Goal: Transaction & Acquisition: Book appointment/travel/reservation

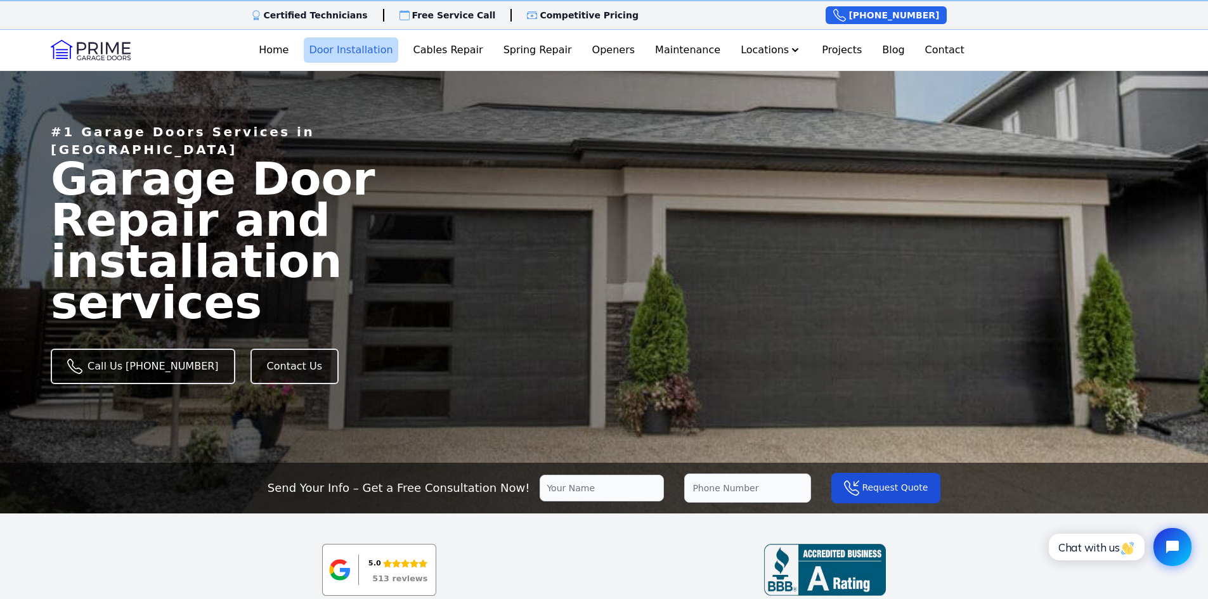
click at [374, 50] on link "Door Installation" at bounding box center [351, 49] width 94 height 25
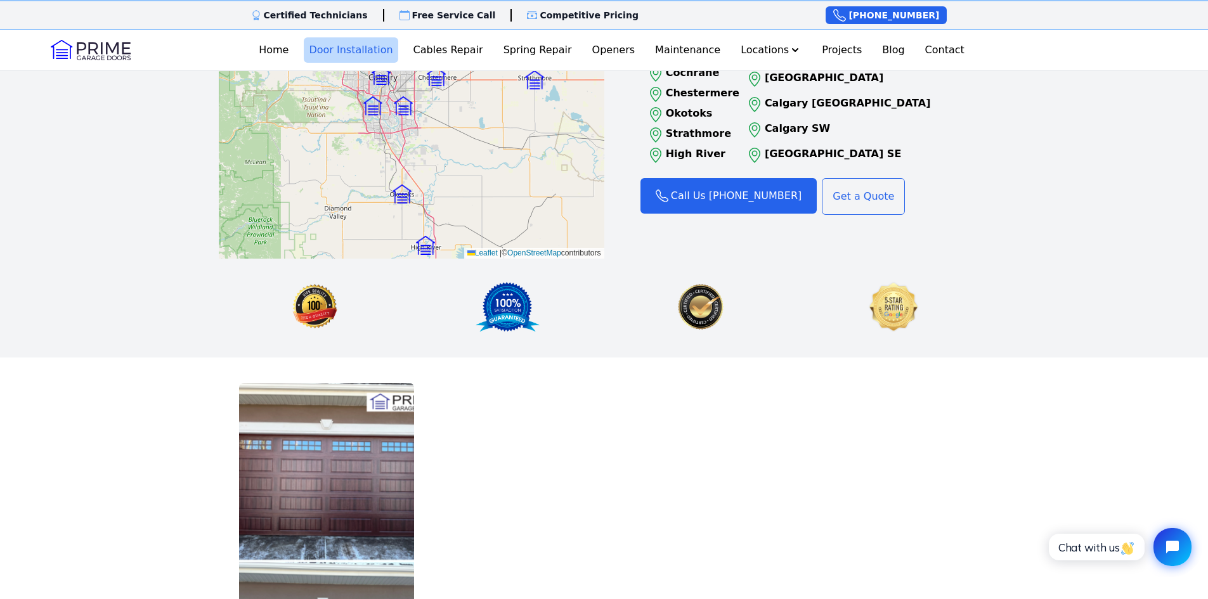
scroll to position [1649, 0]
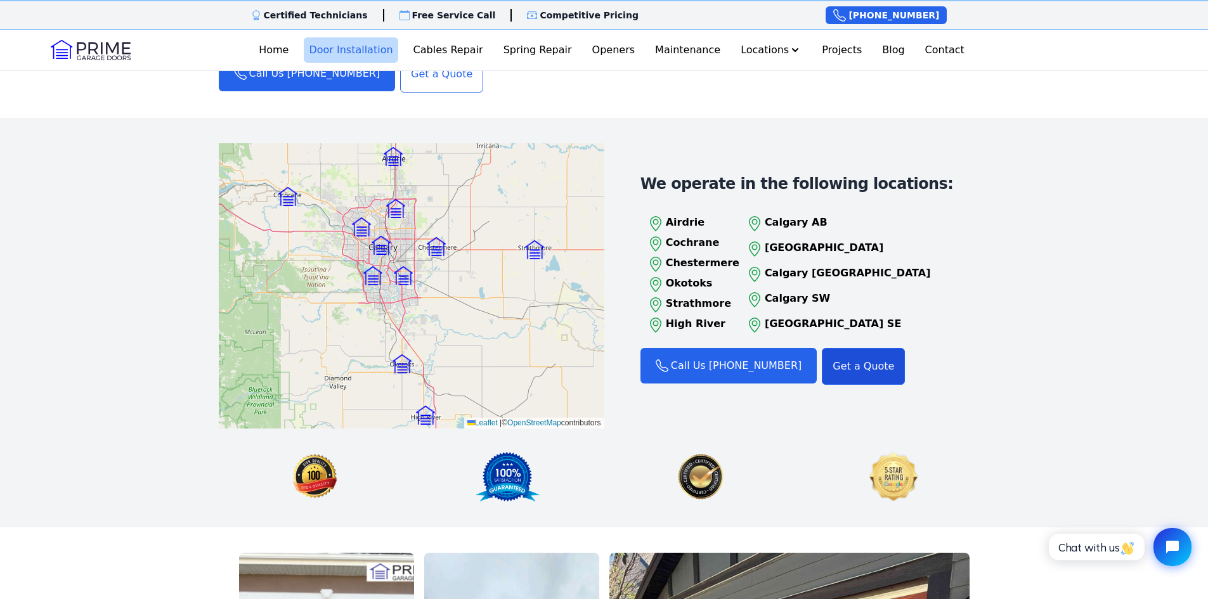
click at [872, 348] on link "Get a Quote" at bounding box center [863, 366] width 83 height 37
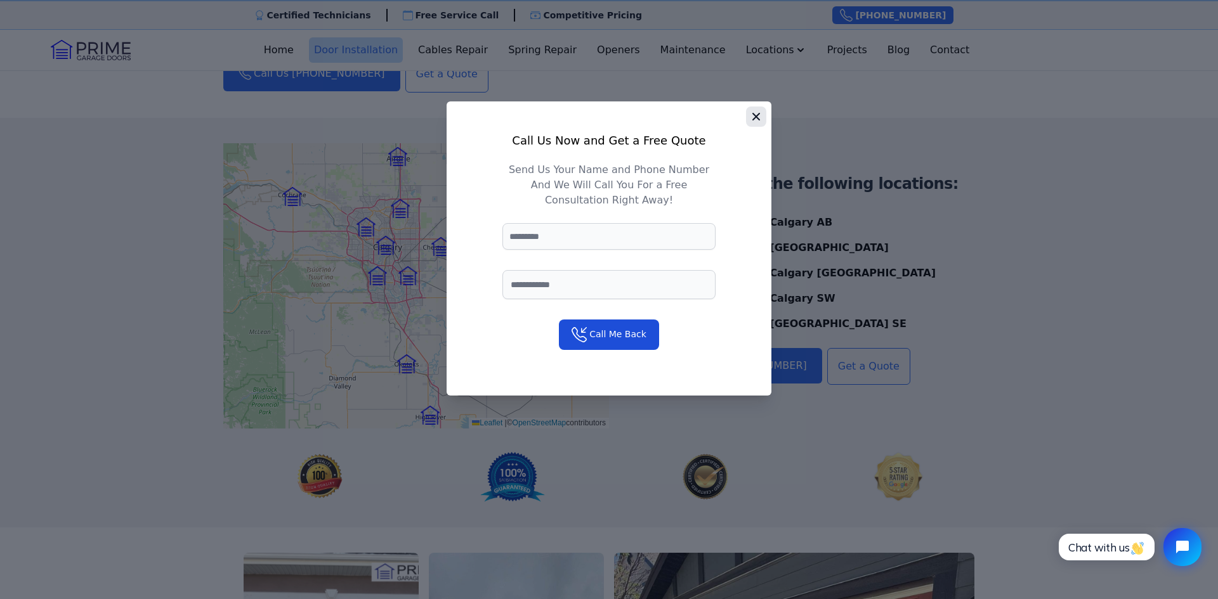
click at [756, 116] on icon "button" at bounding box center [756, 117] width 8 height 8
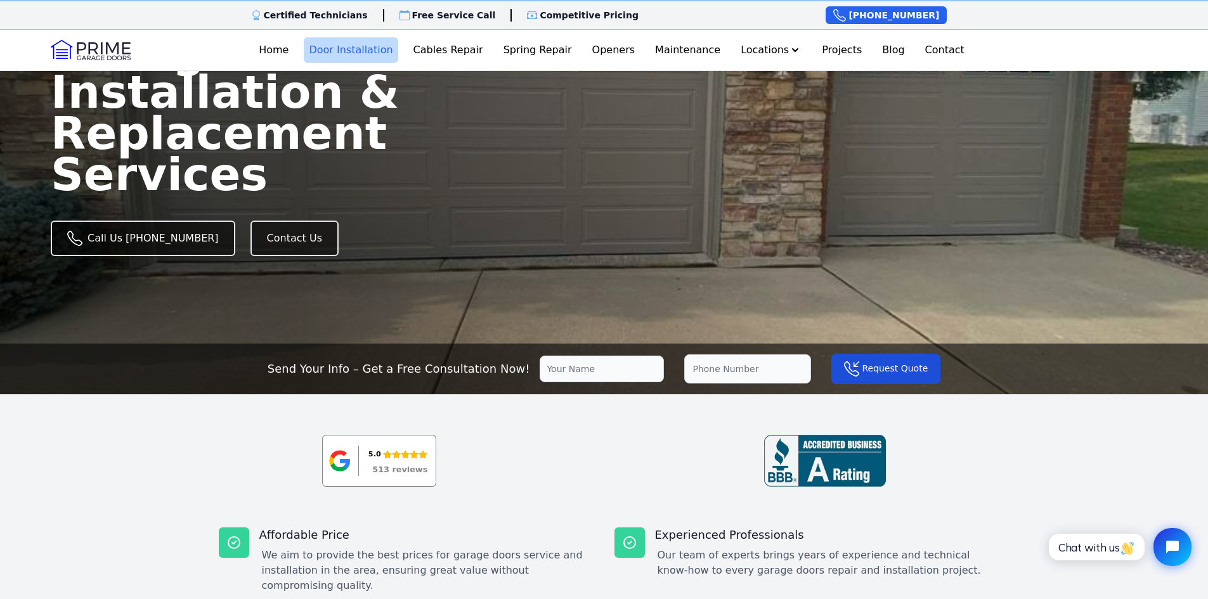
scroll to position [0, 0]
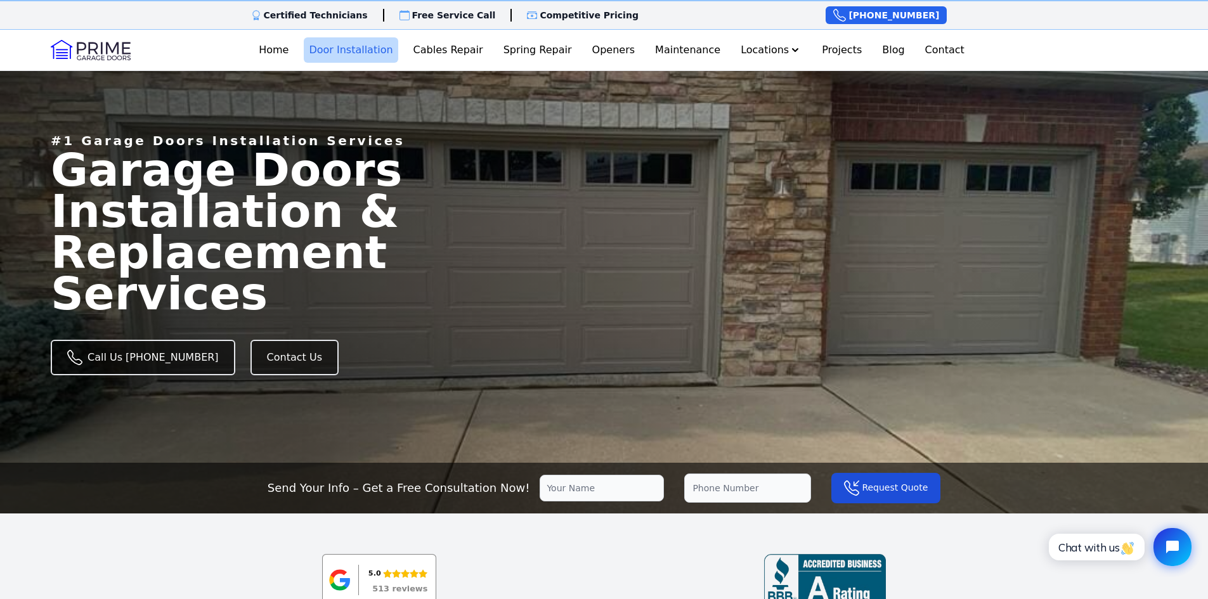
drag, startPoint x: 52, startPoint y: 173, endPoint x: 514, endPoint y: 285, distance: 476.0
click at [402, 285] on span "Garage Doors Installation & Replacement Services" at bounding box center [226, 231] width 351 height 176
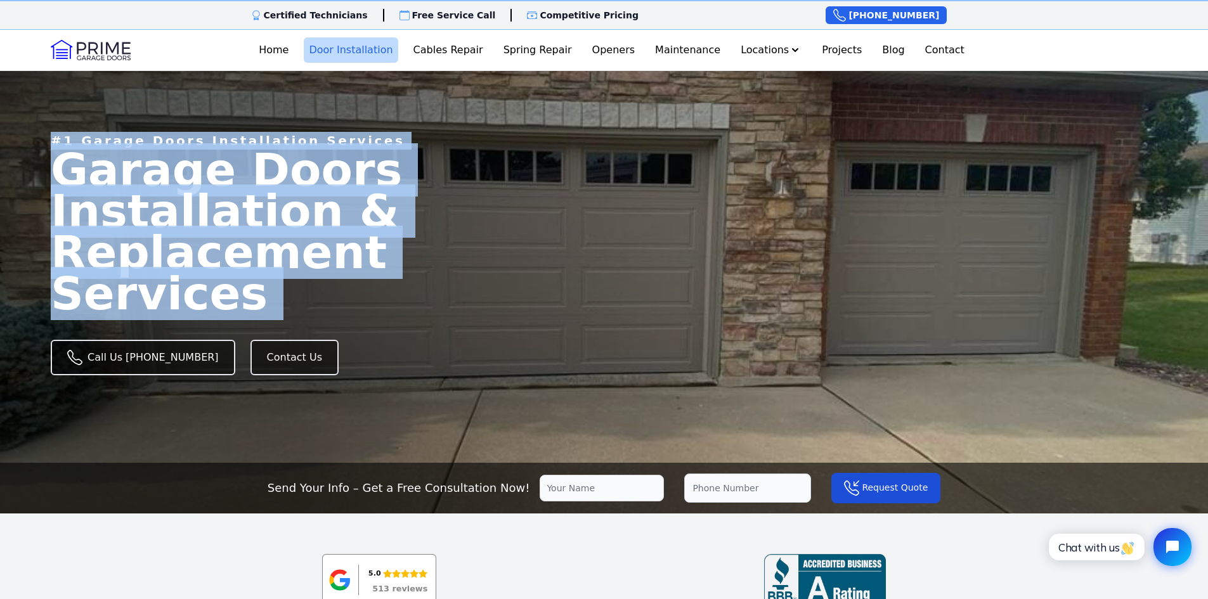
drag, startPoint x: 468, startPoint y: 276, endPoint x: 46, endPoint y: 154, distance: 439.2
click at [46, 154] on div "#1 Garage Doors Installation Services Garage Doors Installation & Replacement S…" at bounding box center [280, 282] width 520 height 414
click at [555, 272] on main "#1 Garage Doors Installation Services Garage Doors Installation & Replacement S…" at bounding box center [604, 279] width 1208 height 419
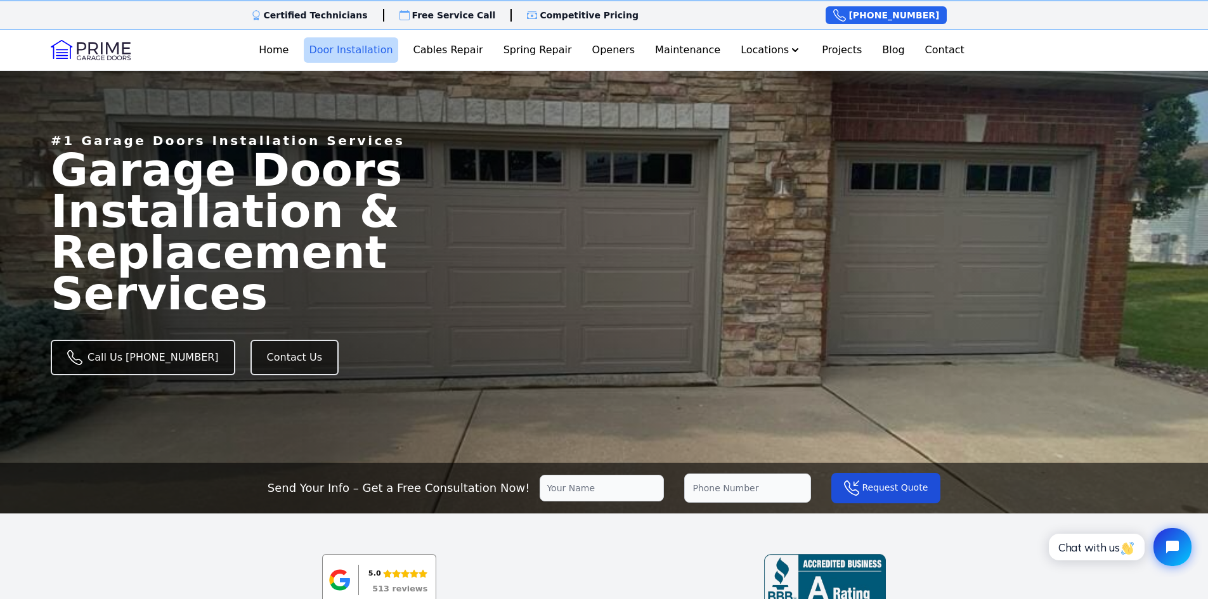
drag, startPoint x: 523, startPoint y: 280, endPoint x: 37, endPoint y: 162, distance: 499.4
click at [37, 162] on div "#1 Garage Doors Installation Services Garage Doors Installation & Replacement S…" at bounding box center [280, 282] width 520 height 414
drag, startPoint x: 44, startPoint y: 162, endPoint x: 525, endPoint y: 294, distance: 498.8
click at [525, 294] on div "#1 Garage Doors Installation Services Garage Doors Installation & Replacement S…" at bounding box center [280, 282] width 520 height 414
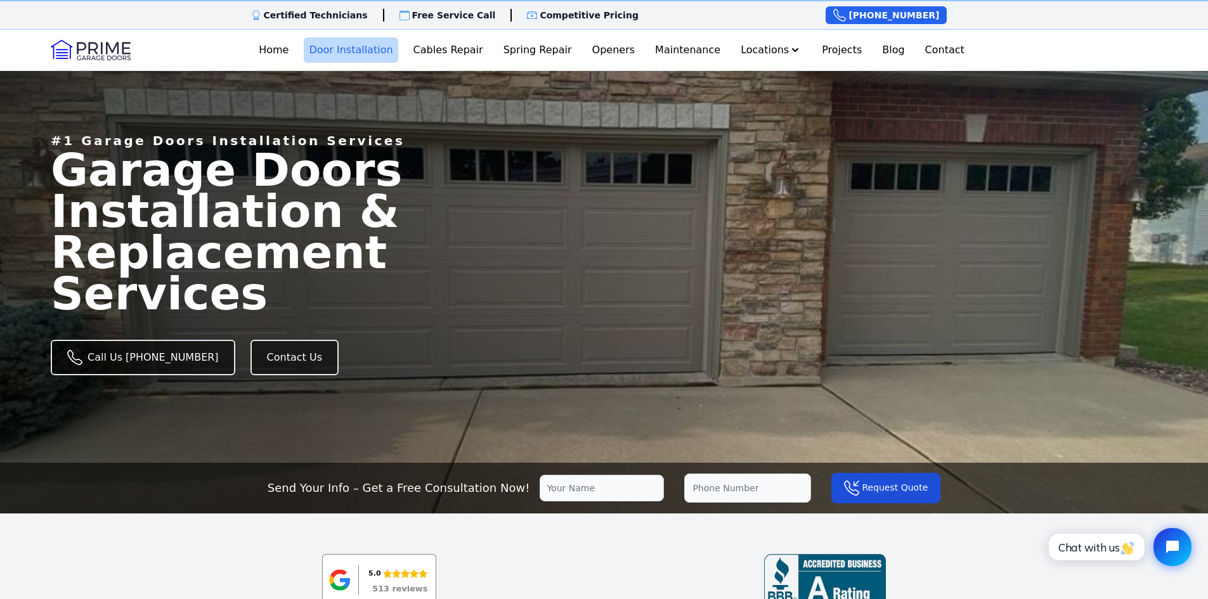
click at [402, 280] on span "Garage Doors Installation & Replacement Services" at bounding box center [226, 231] width 351 height 176
drag, startPoint x: 507, startPoint y: 284, endPoint x: 34, endPoint y: 153, distance: 491.1
click at [34, 153] on div "#1 Garage Doors Installation Services Garage Doors Installation & Replacement S…" at bounding box center [280, 282] width 520 height 414
click at [447, 231] on h1 "Garage Doors Installation & Replacement Services" at bounding box center [296, 232] width 490 height 164
drag, startPoint x: 528, startPoint y: 280, endPoint x: 551, endPoint y: 226, distance: 58.0
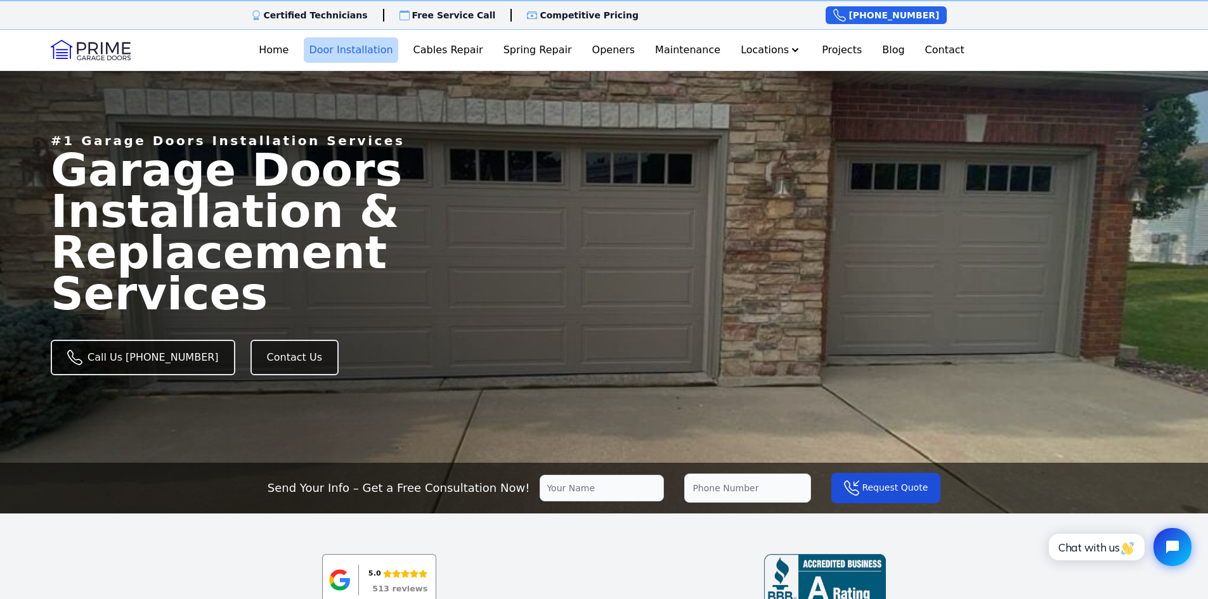
click at [20, 167] on main "#1 Garage Doors Installation Services Garage Doors Installation & Replacement S…" at bounding box center [604, 279] width 1208 height 419
click at [533, 262] on h1 "Garage Doors Installation & Replacement Services" at bounding box center [296, 232] width 490 height 164
drag, startPoint x: 535, startPoint y: 275, endPoint x: 52, endPoint y: 148, distance: 499.1
click at [51, 147] on div "#1 Garage Doors Installation Services Garage Doors Installation & Replacement S…" at bounding box center [296, 256] width 490 height 414
click at [62, 150] on p "#1 Garage Doors Installation Services" at bounding box center [228, 141] width 354 height 18
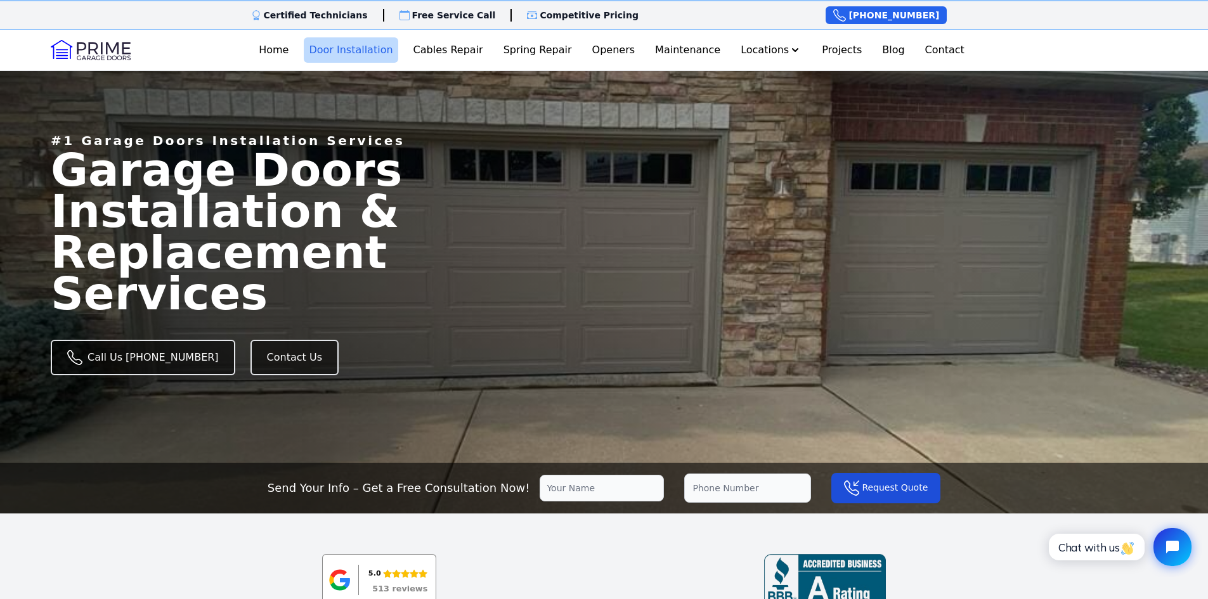
drag, startPoint x: 50, startPoint y: 183, endPoint x: 583, endPoint y: 292, distance: 543.8
click at [626, 301] on main "#1 Garage Doors Installation Services Garage Doors Installation & Replacement S…" at bounding box center [604, 279] width 1208 height 419
click at [402, 291] on span "Garage Doors Installation & Replacement Services" at bounding box center [226, 231] width 351 height 176
drag, startPoint x: 447, startPoint y: 268, endPoint x: 40, endPoint y: 164, distance: 420.2
click at [40, 164] on div "#1 Garage Doors Installation Services Garage Doors Installation & Replacement S…" at bounding box center [280, 282] width 520 height 414
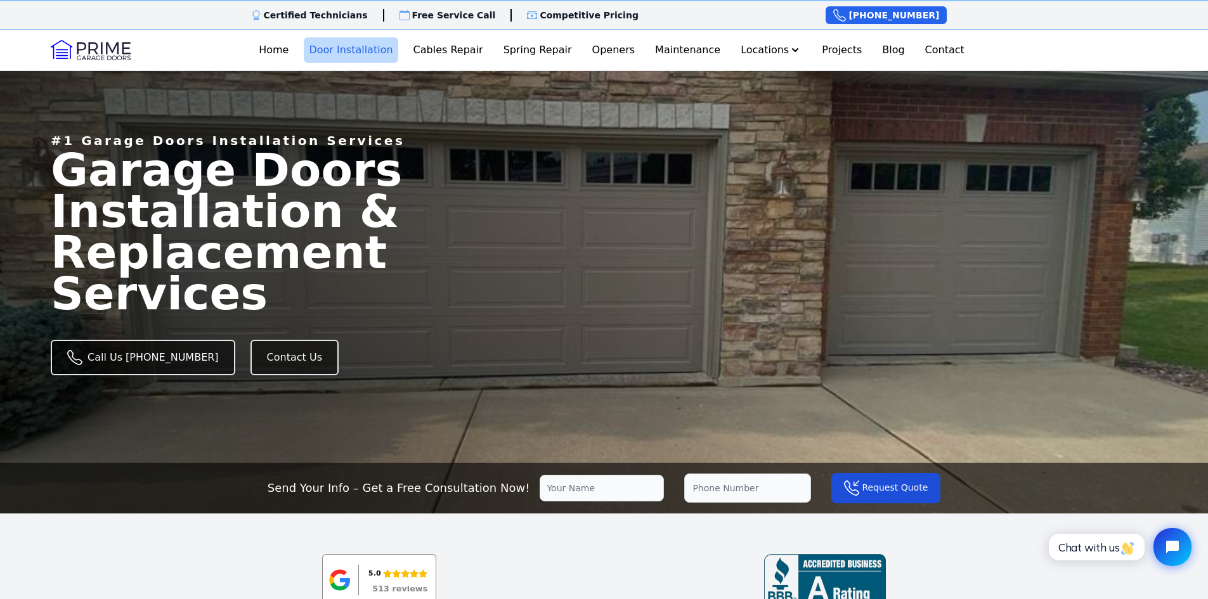
click at [46, 164] on div "#1 Garage Doors Installation Services Garage Doors Installation & Replacement S…" at bounding box center [280, 282] width 520 height 414
drag, startPoint x: 51, startPoint y: 164, endPoint x: 522, endPoint y: 287, distance: 486.5
click at [522, 287] on div "#1 Garage Doors Installation Services Garage Doors Installation & Replacement S…" at bounding box center [296, 256] width 490 height 414
click at [522, 287] on h1 "Garage Doors Installation & Replacement Services" at bounding box center [296, 232] width 490 height 164
